Goal: Task Accomplishment & Management: Use online tool/utility

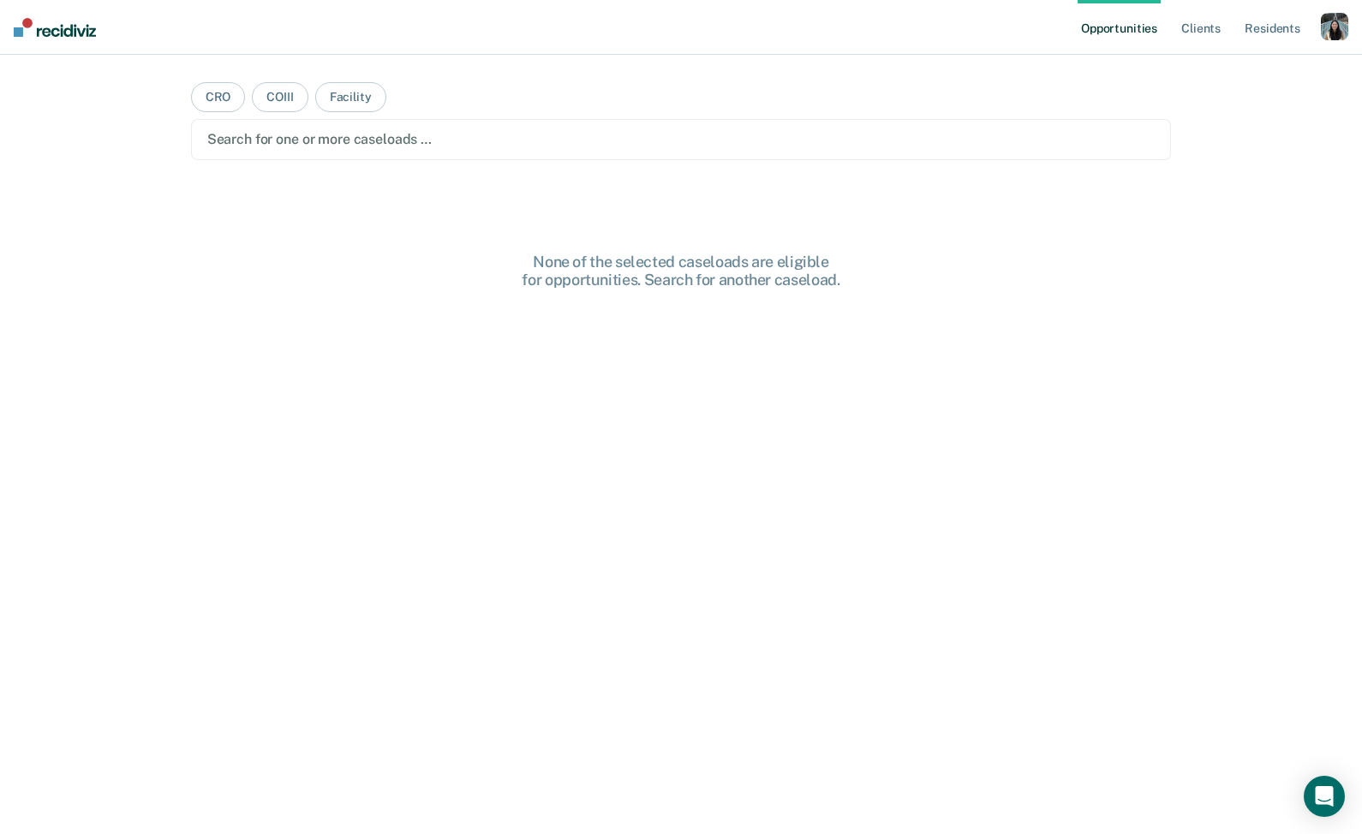
click at [1334, 33] on div "button" at bounding box center [1334, 26] width 27 height 27
click at [1249, 69] on link "Profile" at bounding box center [1266, 70] width 138 height 15
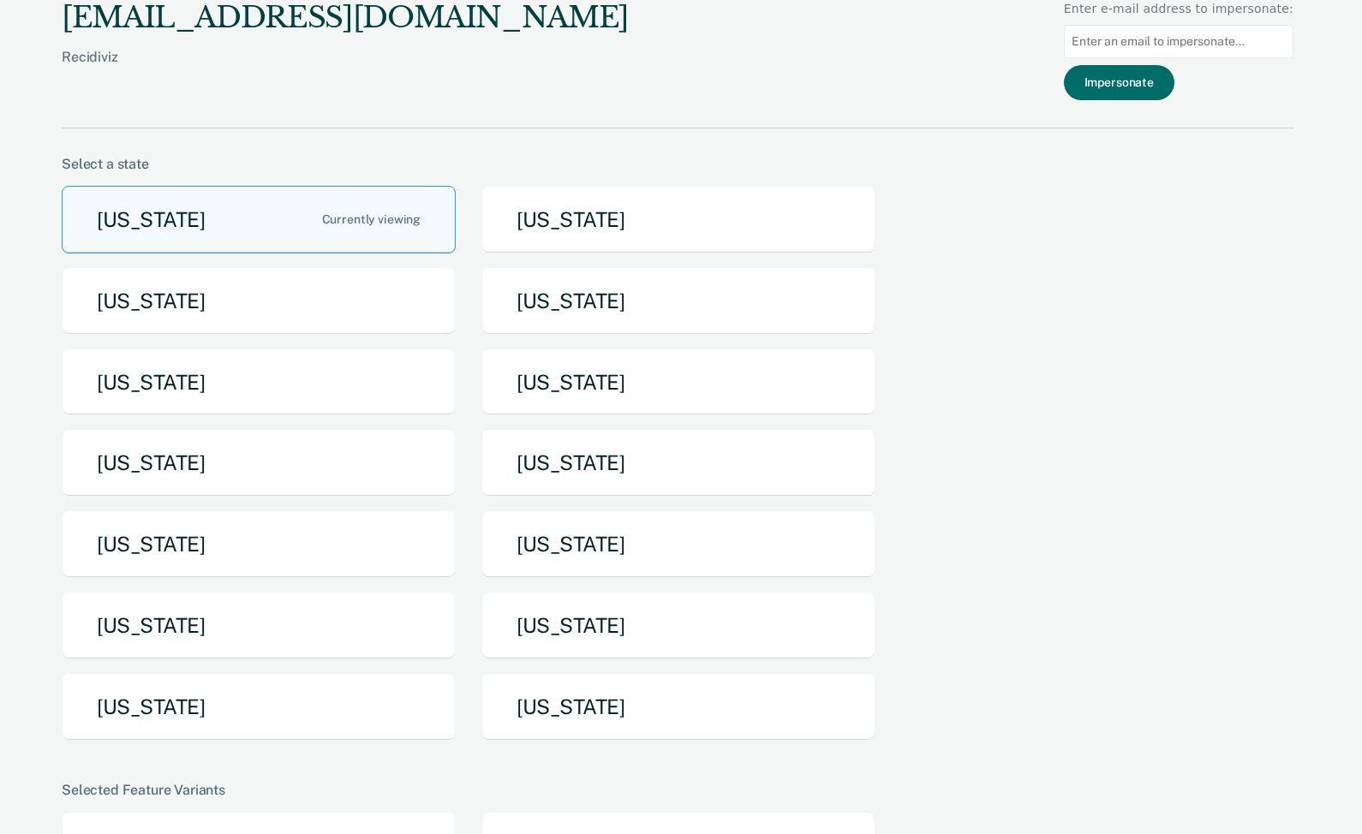
click at [1196, 48] on input at bounding box center [1179, 41] width 230 height 33
paste input "callejaa@michigan.gov"
type input "callejaa@michigan.gov"
click at [1173, 82] on button "Impersonate" at bounding box center [1119, 82] width 111 height 35
